Goal: Task Accomplishment & Management: Use online tool/utility

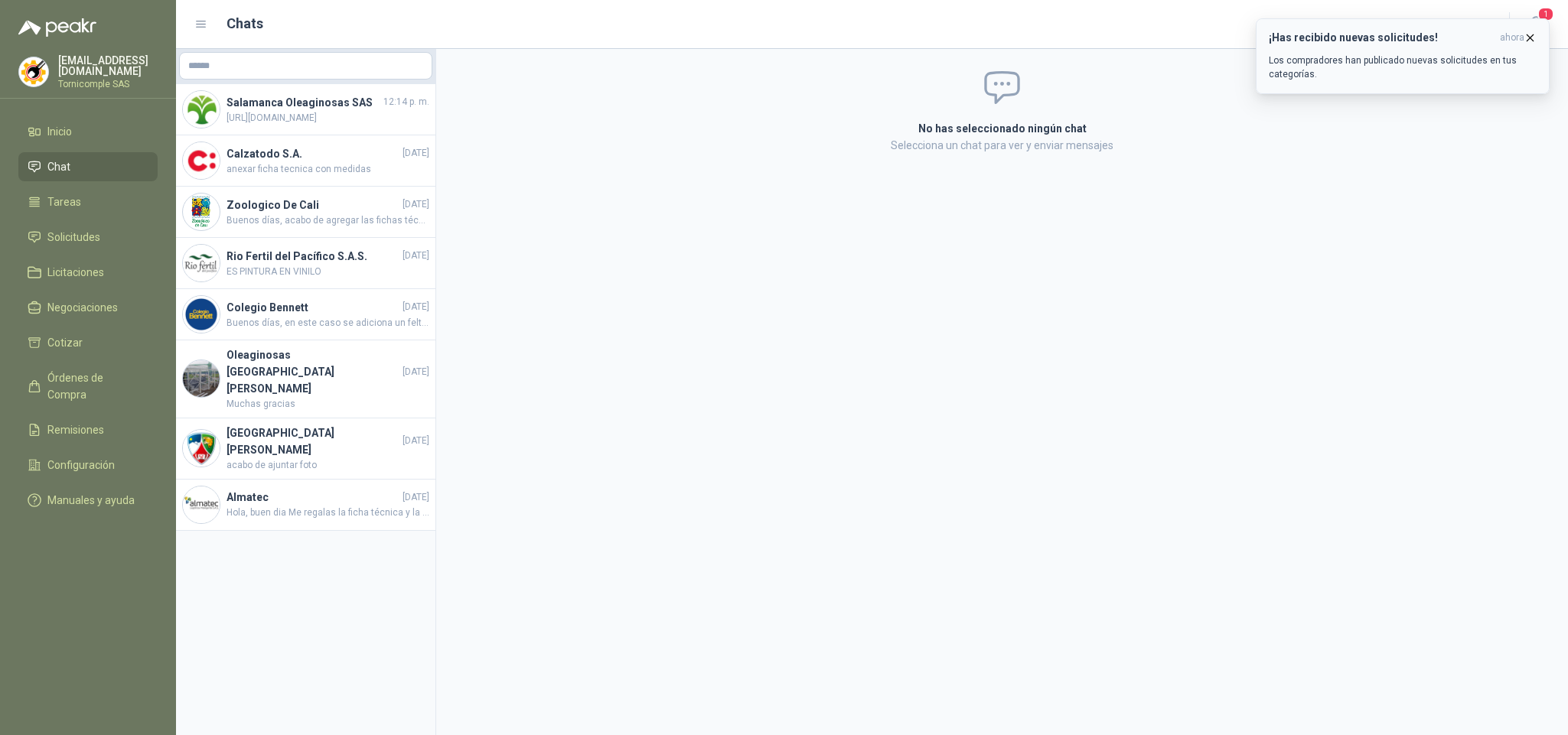
click at [1469, 33] on h3 "¡Has recibido nuevas solicitudes!" at bounding box center [1381, 38] width 225 height 13
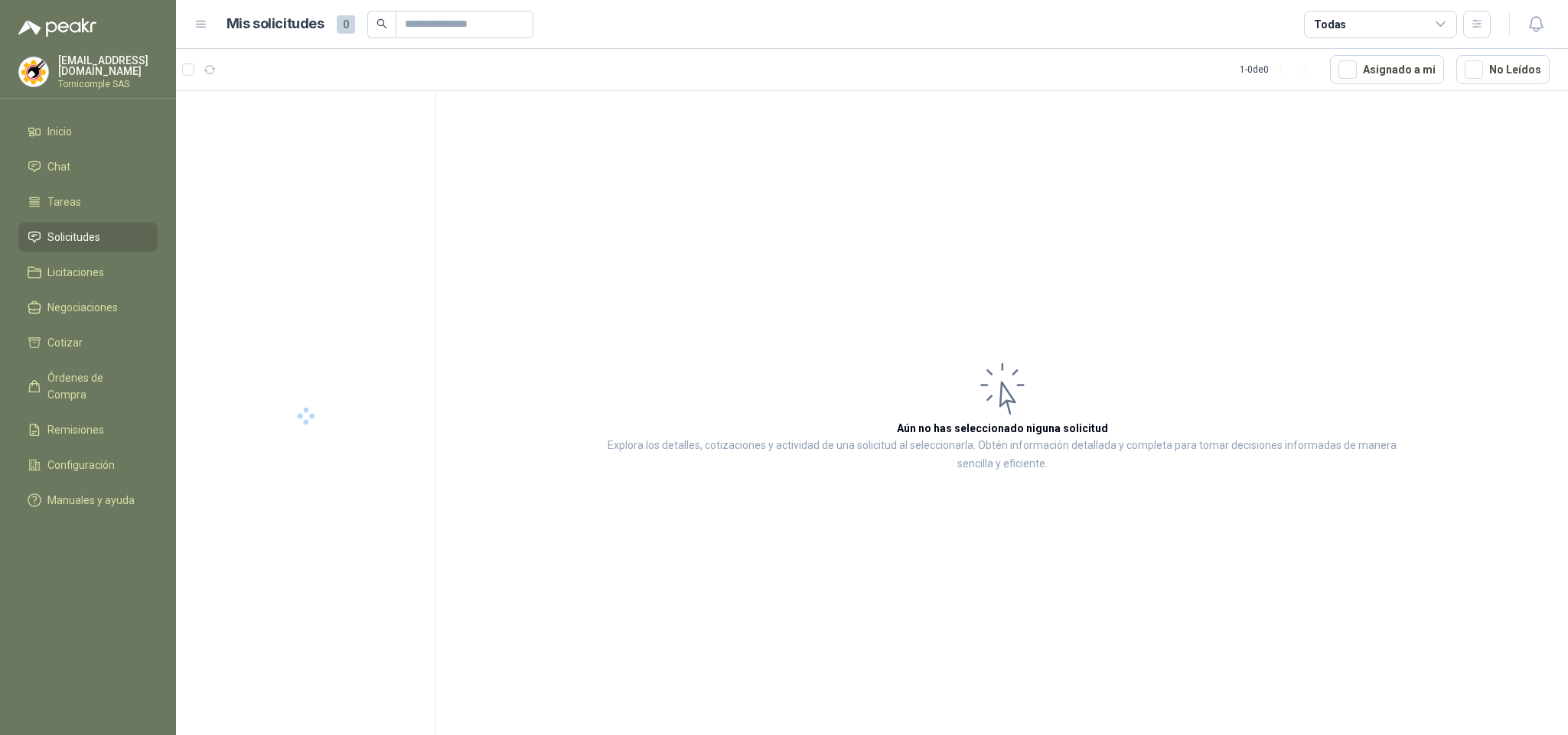
click at [1529, 31] on icon "button" at bounding box center [1536, 24] width 19 height 19
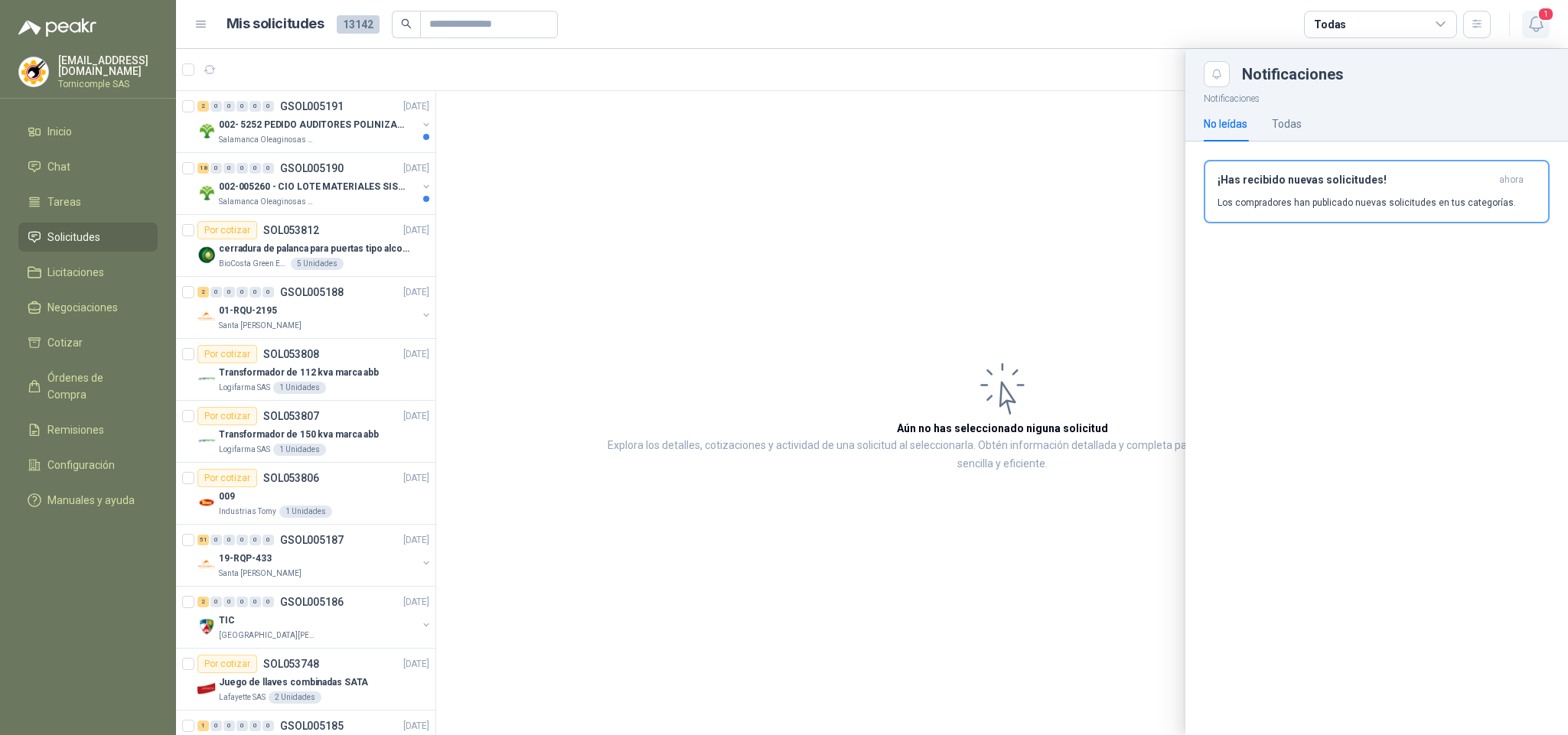
click at [1533, 26] on icon "button" at bounding box center [1536, 24] width 19 height 19
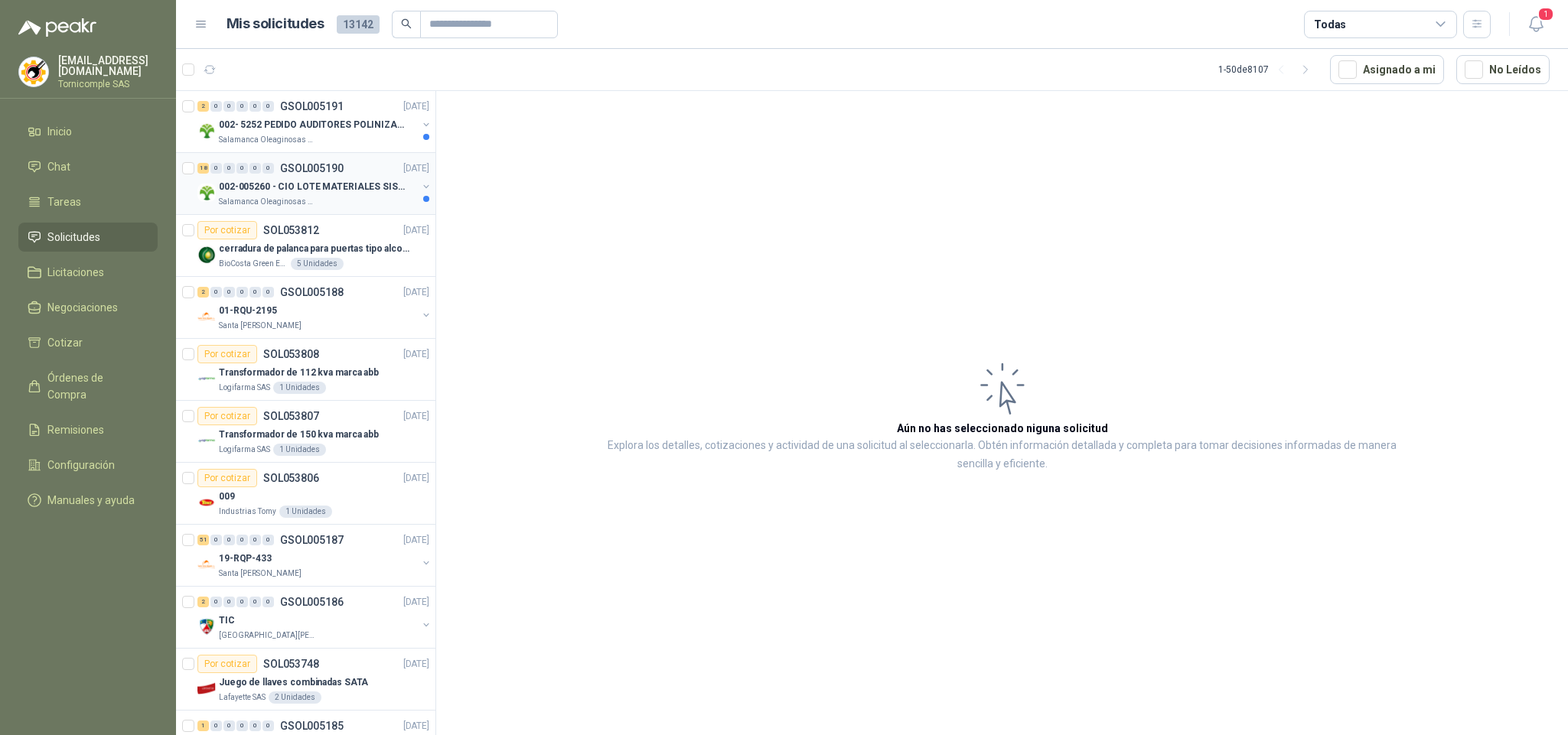
click at [330, 182] on p "002-005260 - CIO LOTE MATERIALES SISTEMA HIDRAULIC" at bounding box center [314, 187] width 191 height 15
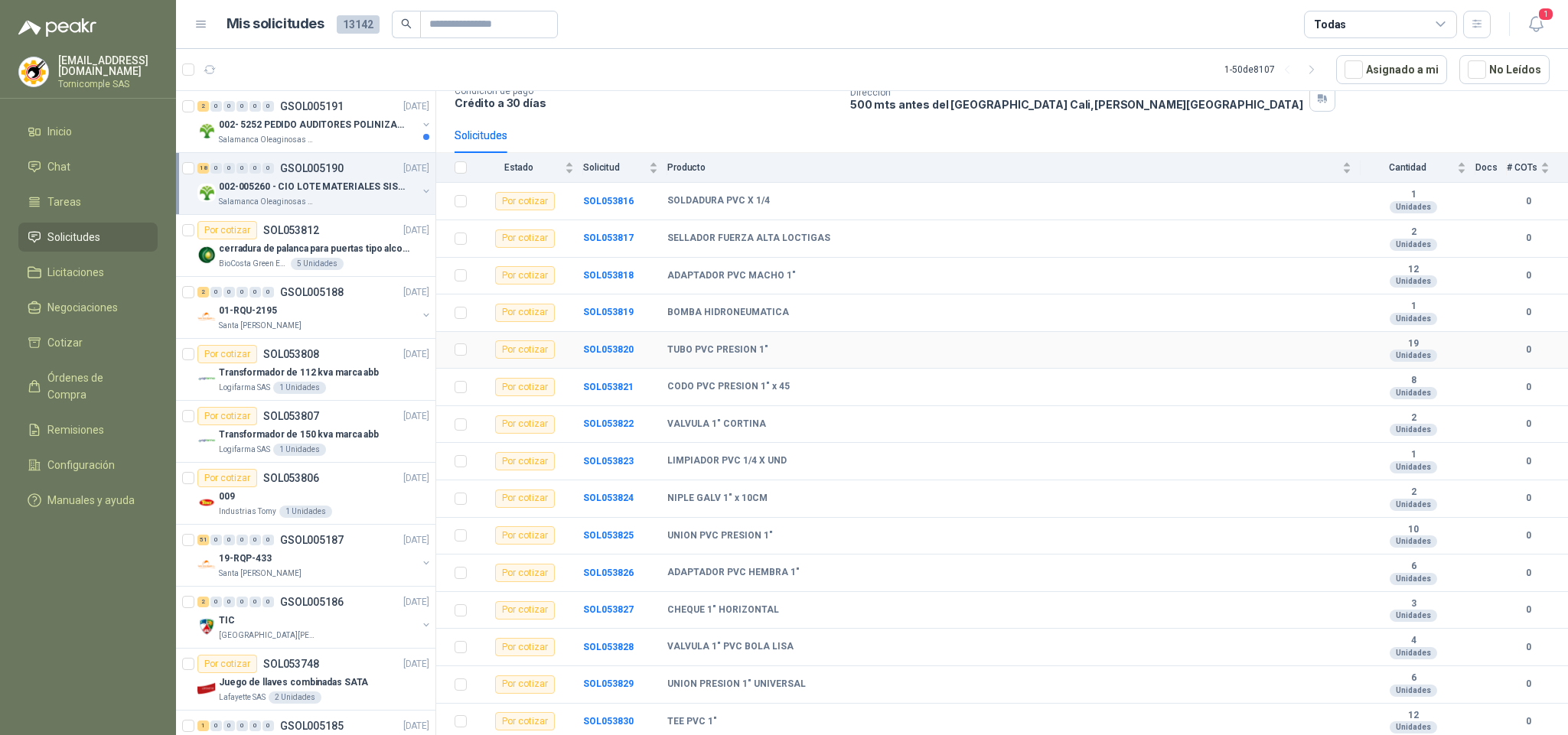
scroll to position [113, 0]
drag, startPoint x: 668, startPoint y: 319, endPoint x: 772, endPoint y: 326, distance: 104.2
click at [785, 315] on div "BOMBA HIDRONEUMATICA" at bounding box center [1009, 312] width 684 height 12
copy b "BOMBA HIDRONEUMATICA"
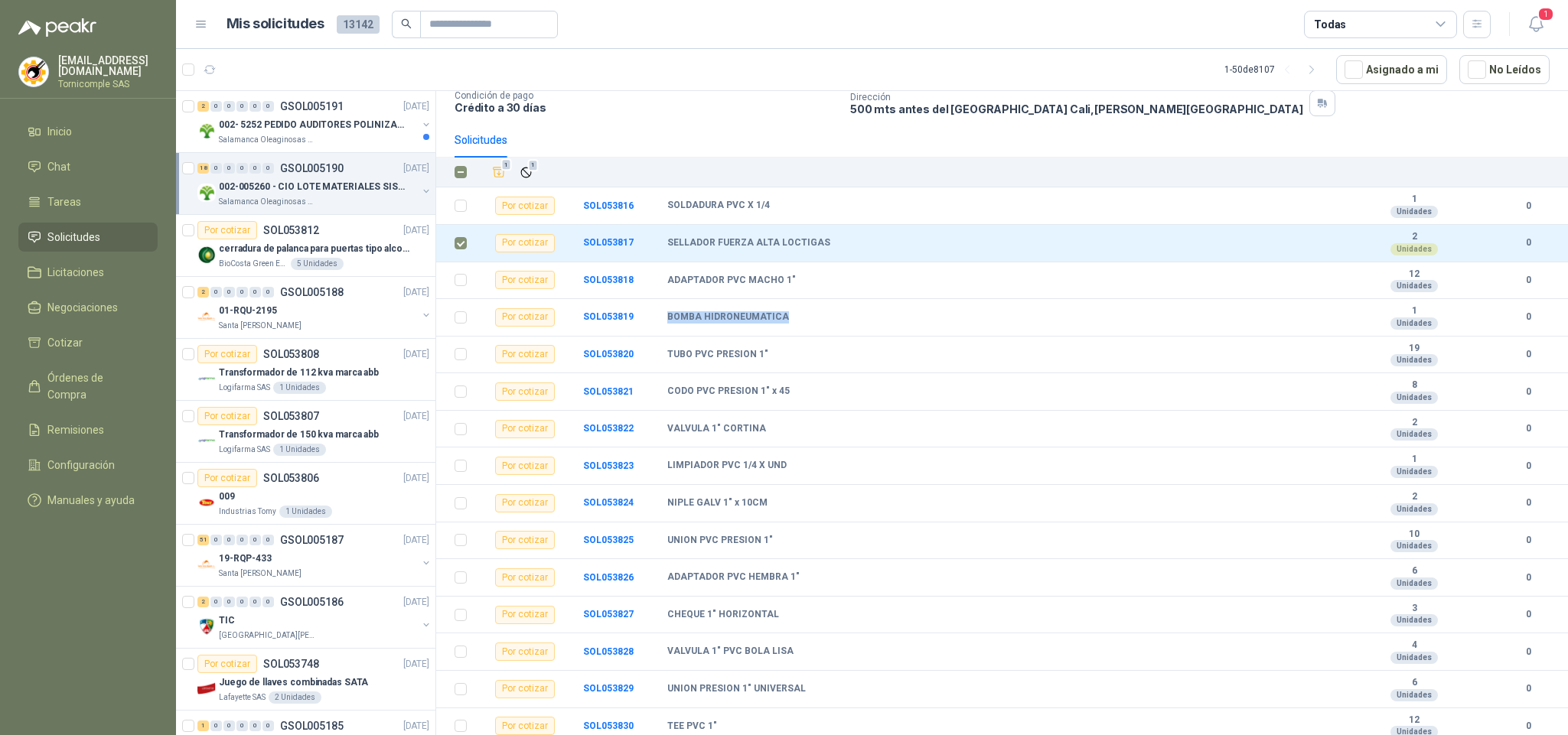
scroll to position [0, 0]
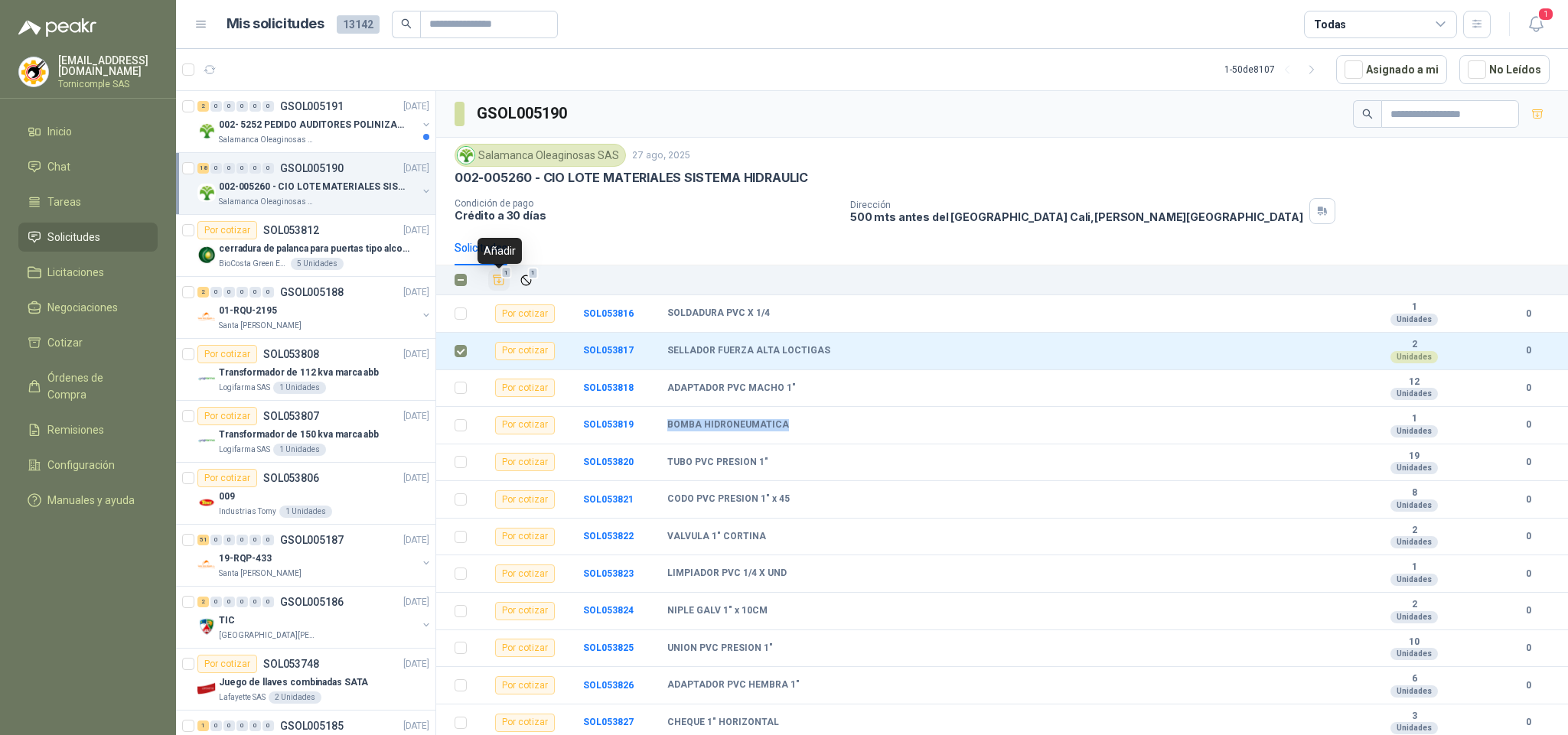
click at [503, 285] on icon "Añadir" at bounding box center [499, 280] width 14 height 14
click at [363, 132] on p "002- 5252 PEDIDO AUDITORES POLINIZACIÓN" at bounding box center [314, 125] width 191 height 15
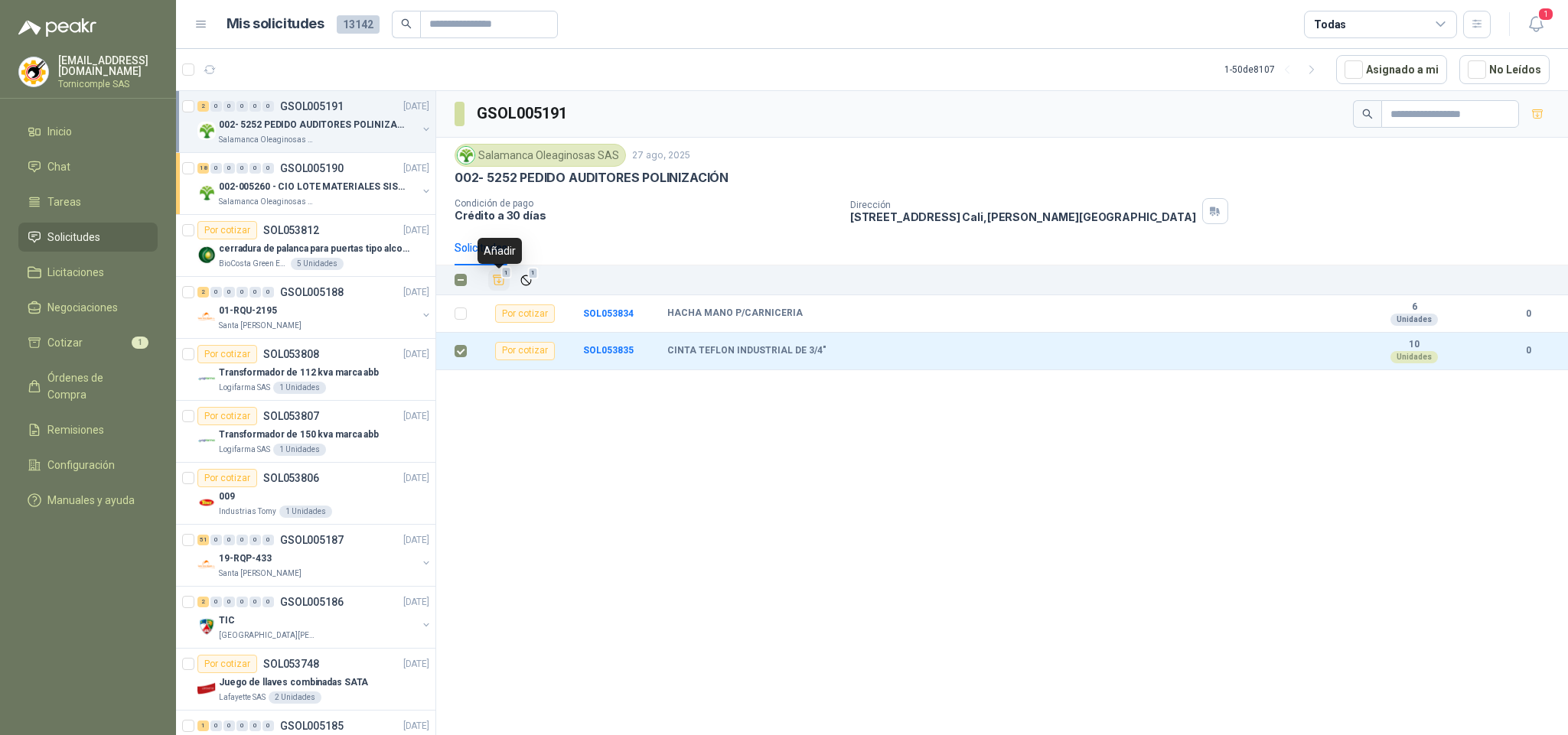
click at [507, 285] on button "1" at bounding box center [499, 280] width 22 height 22
click at [1529, 25] on icon "button" at bounding box center [1536, 24] width 13 height 15
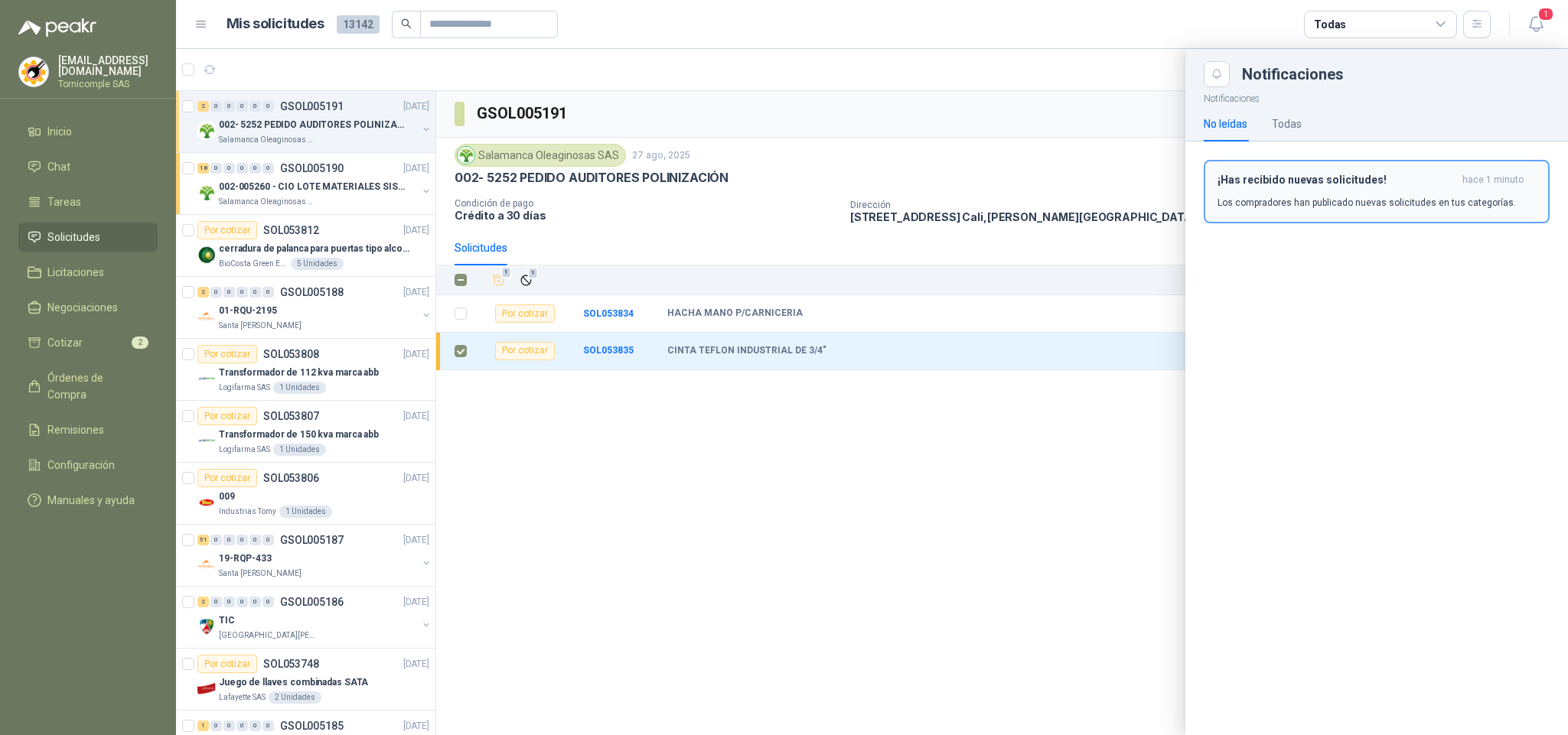
click at [1449, 191] on div "¡Has recibido nuevas solicitudes! hace 1 minuto Los compradores han publicado n…" at bounding box center [1376, 191] width 319 height 36
